Goal: Task Accomplishment & Management: Complete application form

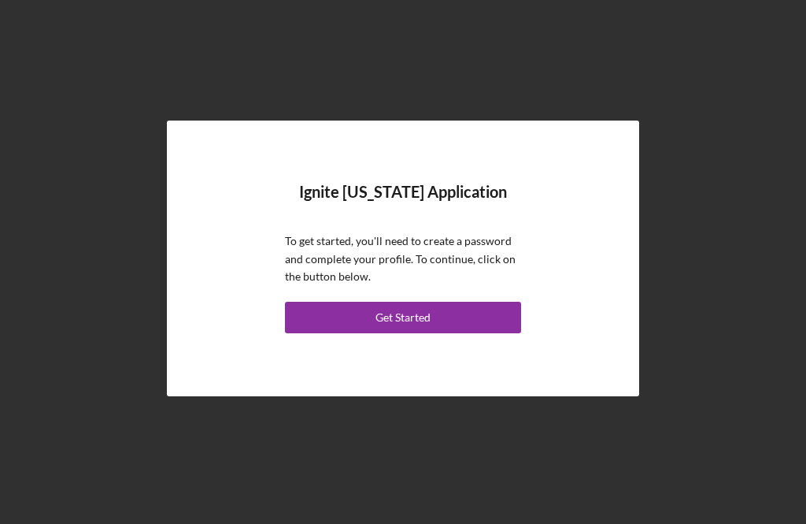
click at [376, 333] on button "Get Started" at bounding box center [403, 317] width 236 height 31
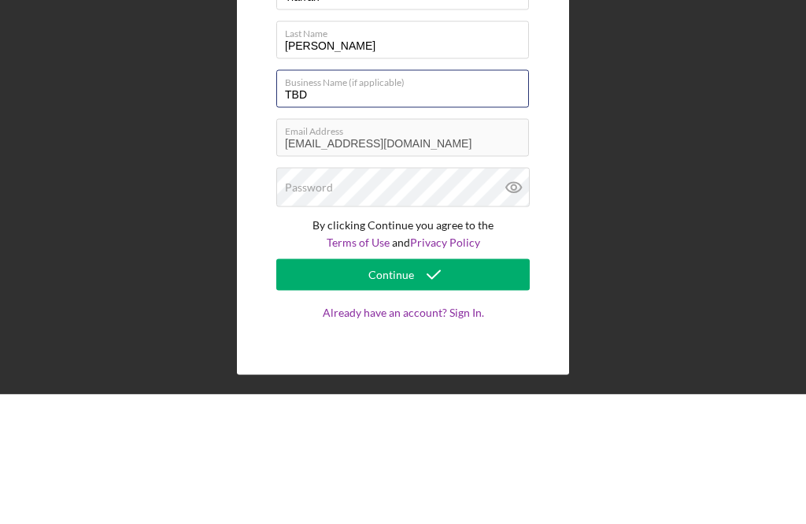
click at [328, 199] on input "TBD" at bounding box center [402, 218] width 253 height 38
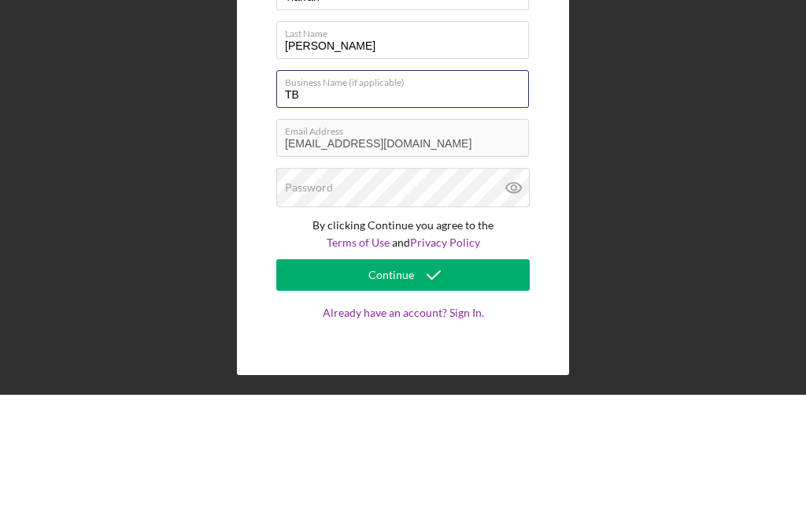
type input "T"
type input "World of Hair"
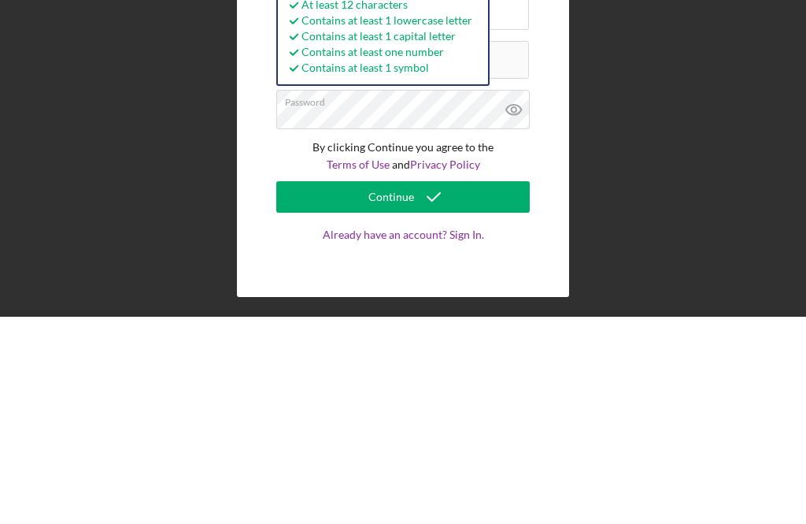
click at [493, 388] on button "Continue" at bounding box center [403, 403] width 254 height 31
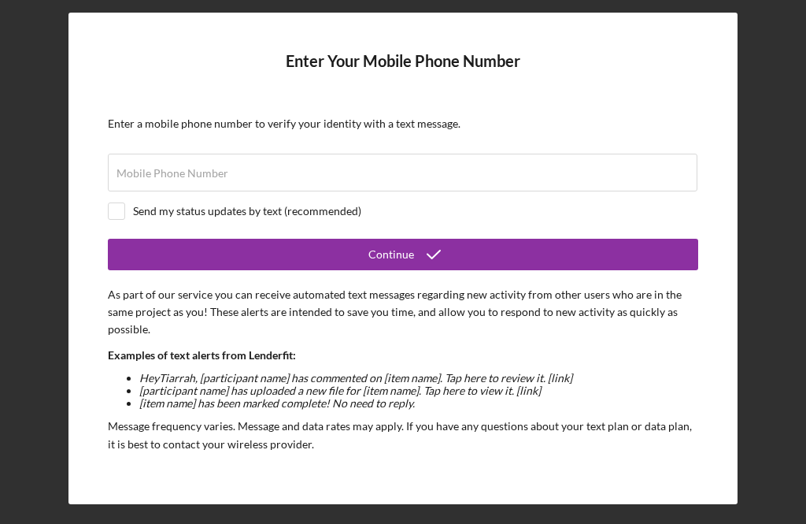
click at [143, 180] on label "Mobile Phone Number" at bounding box center [173, 173] width 112 height 13
click at [143, 183] on input "Mobile Phone Number" at bounding box center [403, 173] width 590 height 38
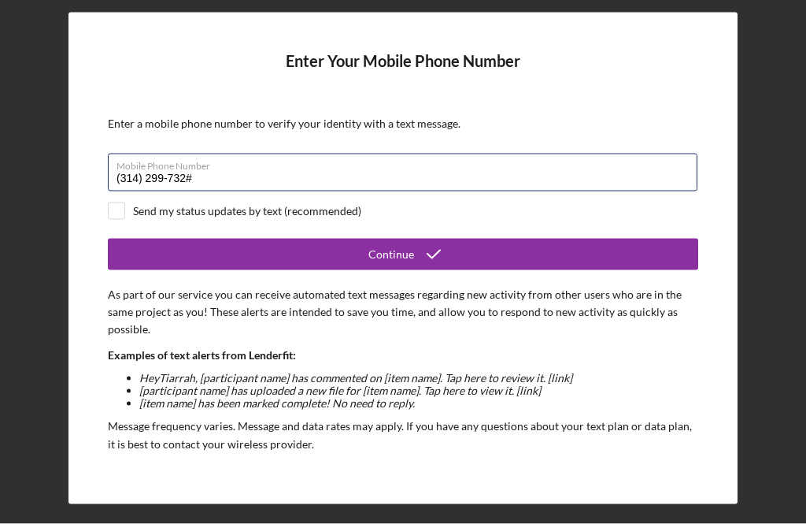
type input "[PHONE_NUMBER]"
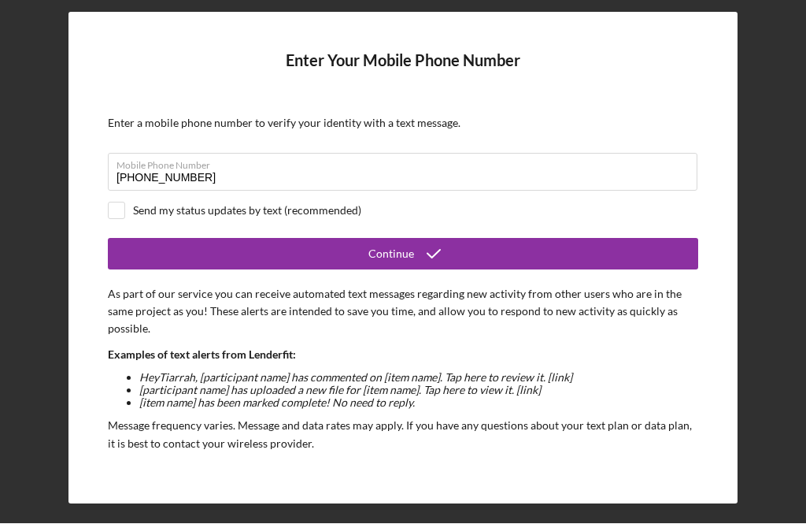
click at [114, 213] on input "checkbox" at bounding box center [117, 211] width 16 height 16
checkbox input "true"
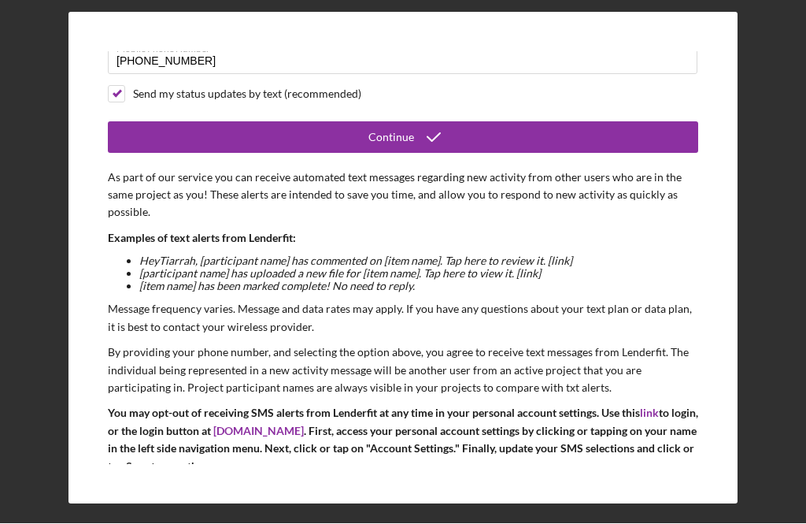
scroll to position [116, 0]
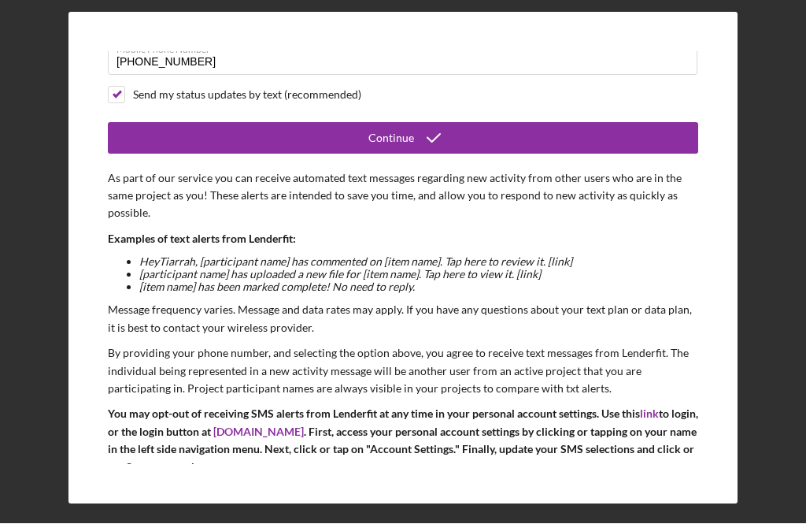
click at [558, 146] on button "Continue" at bounding box center [403, 138] width 591 height 31
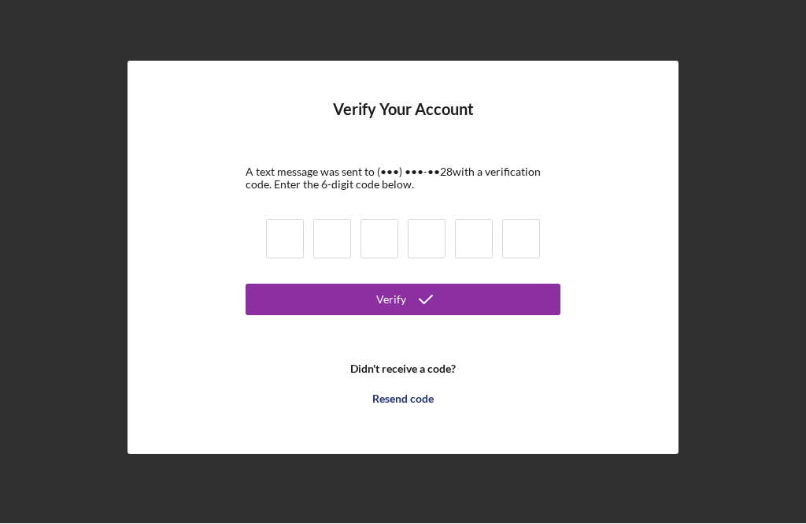
click at [439, 376] on b "Didn't receive a code?" at bounding box center [403, 369] width 106 height 13
click at [399, 376] on b "Didn't receive a code?" at bounding box center [403, 369] width 106 height 13
click at [436, 376] on b "Didn't receive a code?" at bounding box center [403, 369] width 106 height 13
click at [435, 376] on b "Didn't receive a code?" at bounding box center [403, 369] width 106 height 13
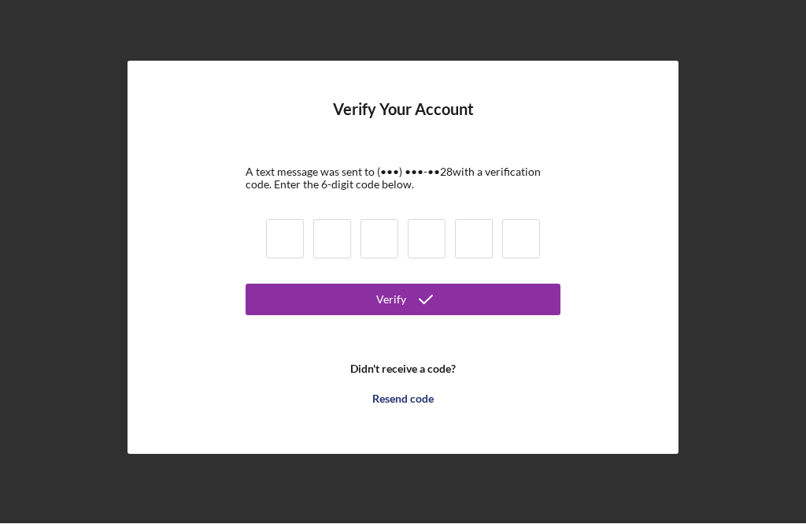
click at [759, 421] on div "Verify Your Account A text message was sent to (•••) •••-•• 28 with a verificat…" at bounding box center [403, 258] width 791 height 516
click at [722, 154] on div "Verify Your Account A text message was sent to (•••) •••-•• 28 with a verificat…" at bounding box center [403, 258] width 791 height 516
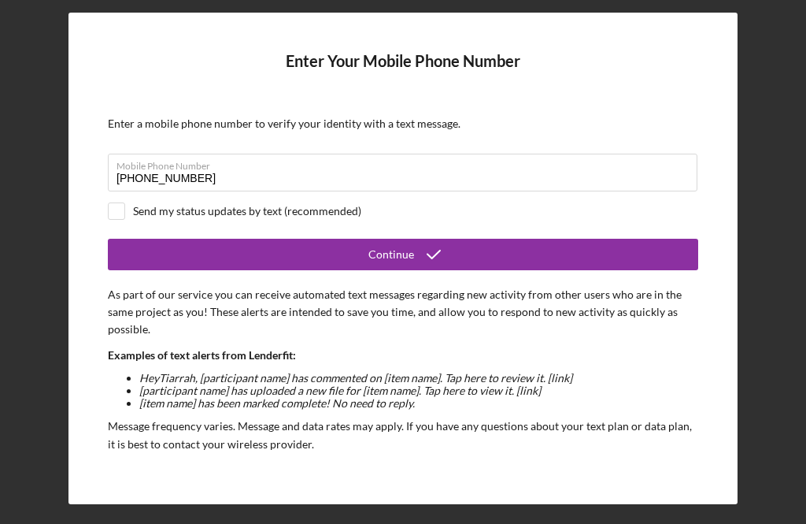
scroll to position [-1, 0]
click at [787, 116] on div "Enter Your Mobile Phone Number Enter a mobile phone number to verify your ident…" at bounding box center [403, 258] width 791 height 516
click at [787, 115] on div "Enter Your Mobile Phone Number Enter a mobile phone number to verify your ident…" at bounding box center [403, 258] width 791 height 516
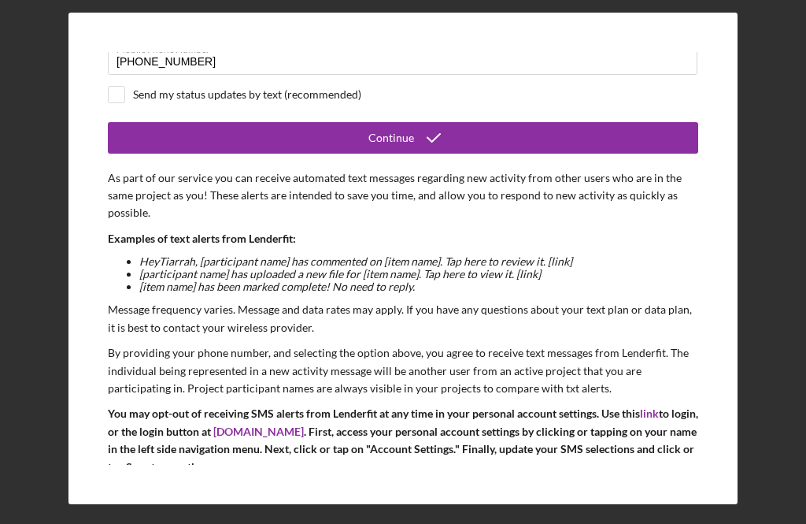
scroll to position [116, 0]
